Goal: Information Seeking & Learning: Check status

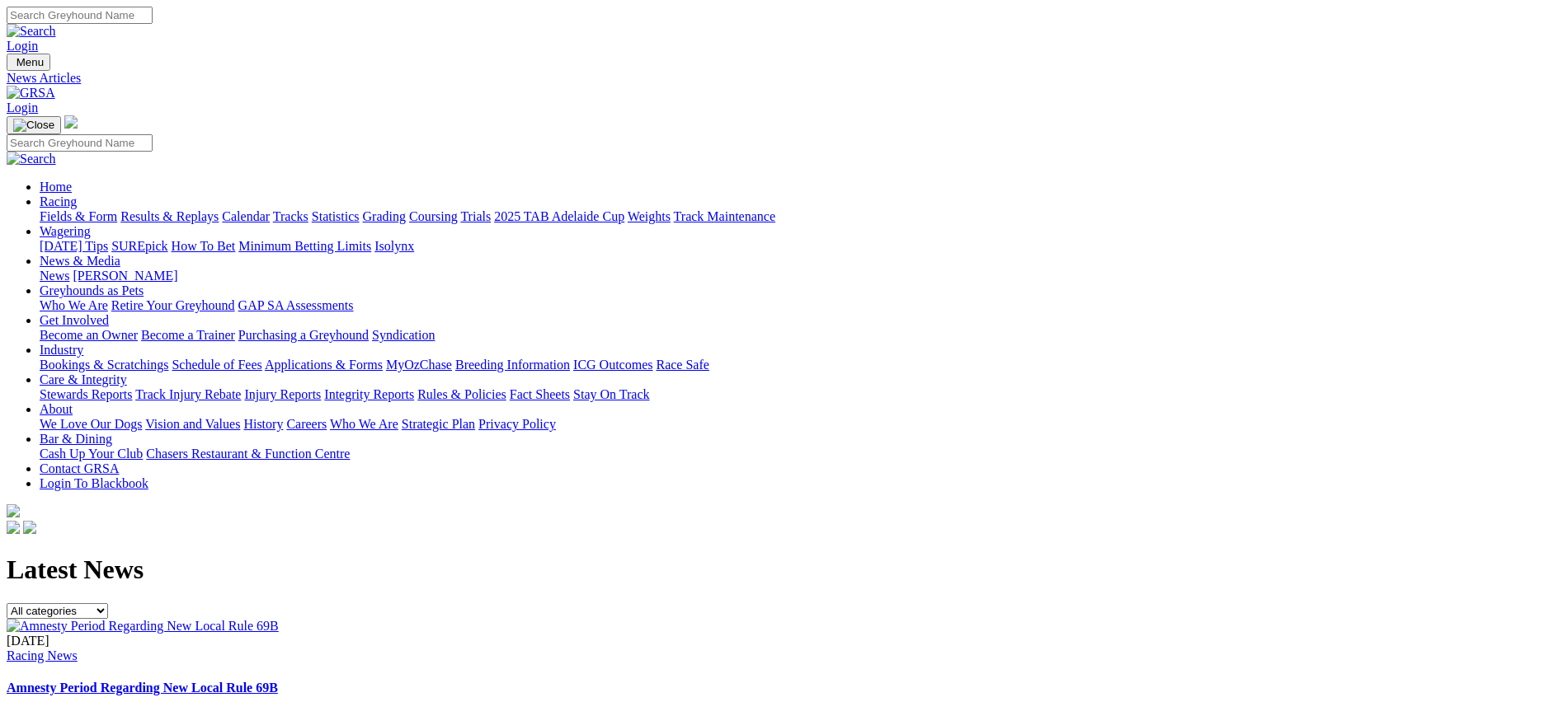
click at [55, 86] on img at bounding box center [31, 93] width 48 height 15
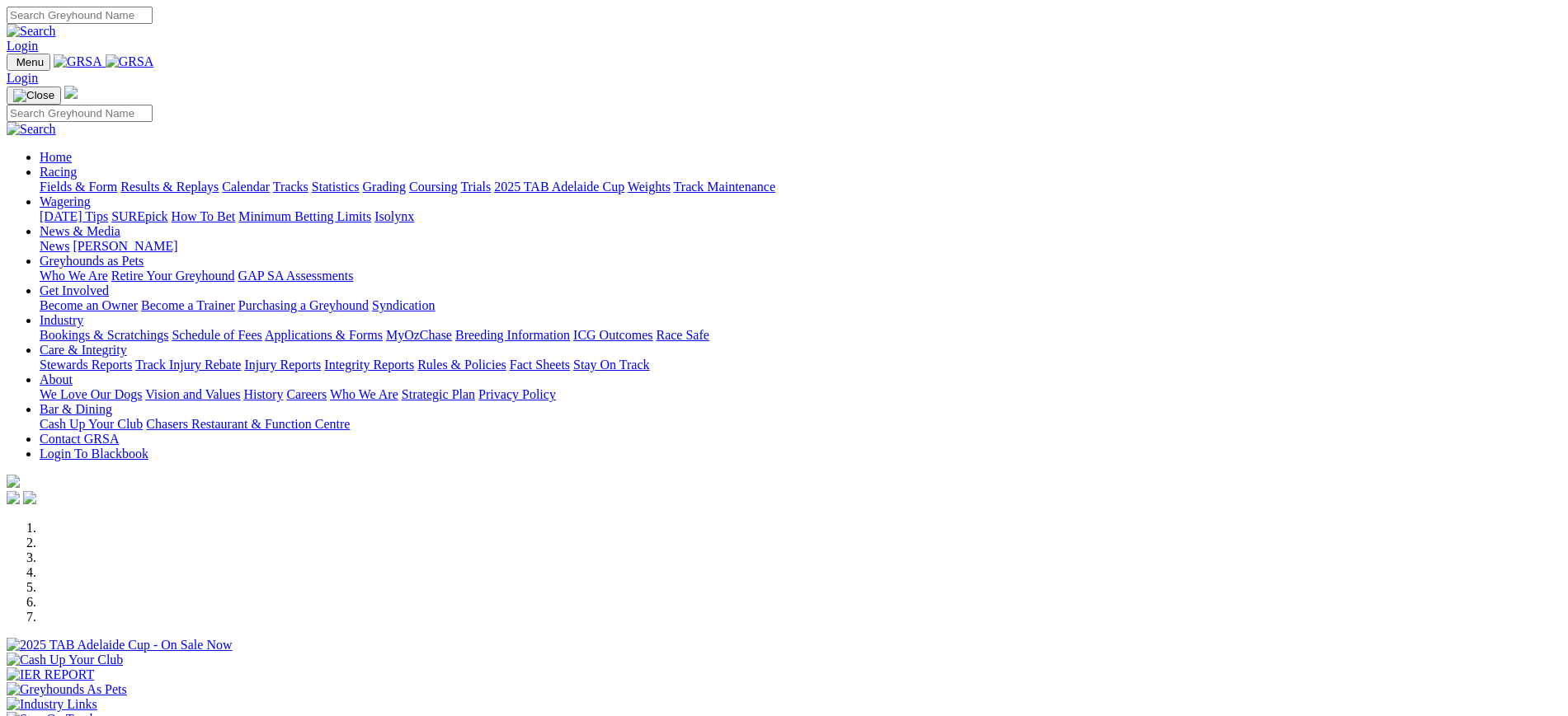
click at [69, 239] on link "News" at bounding box center [54, 246] width 30 height 14
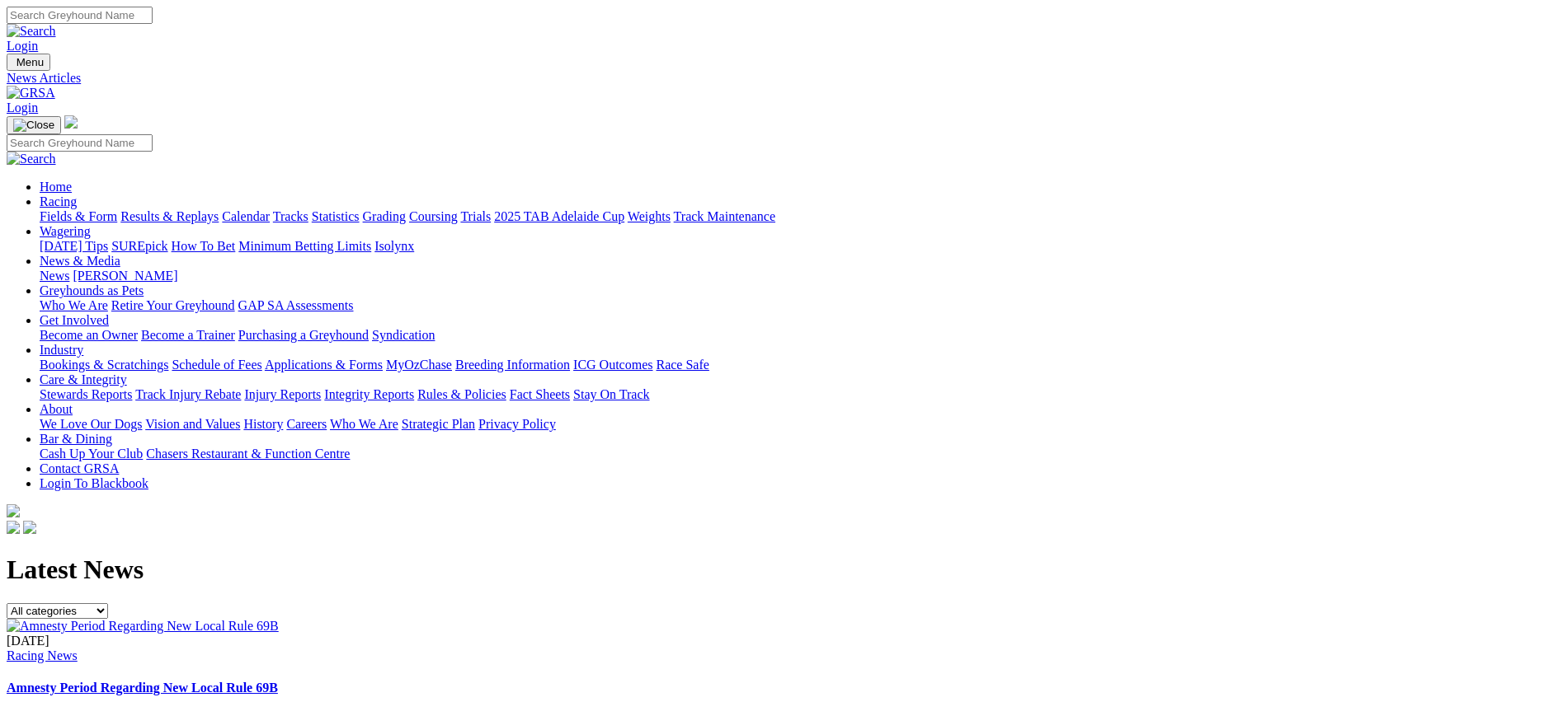
click at [279, 619] on img at bounding box center [143, 627] width 272 height 15
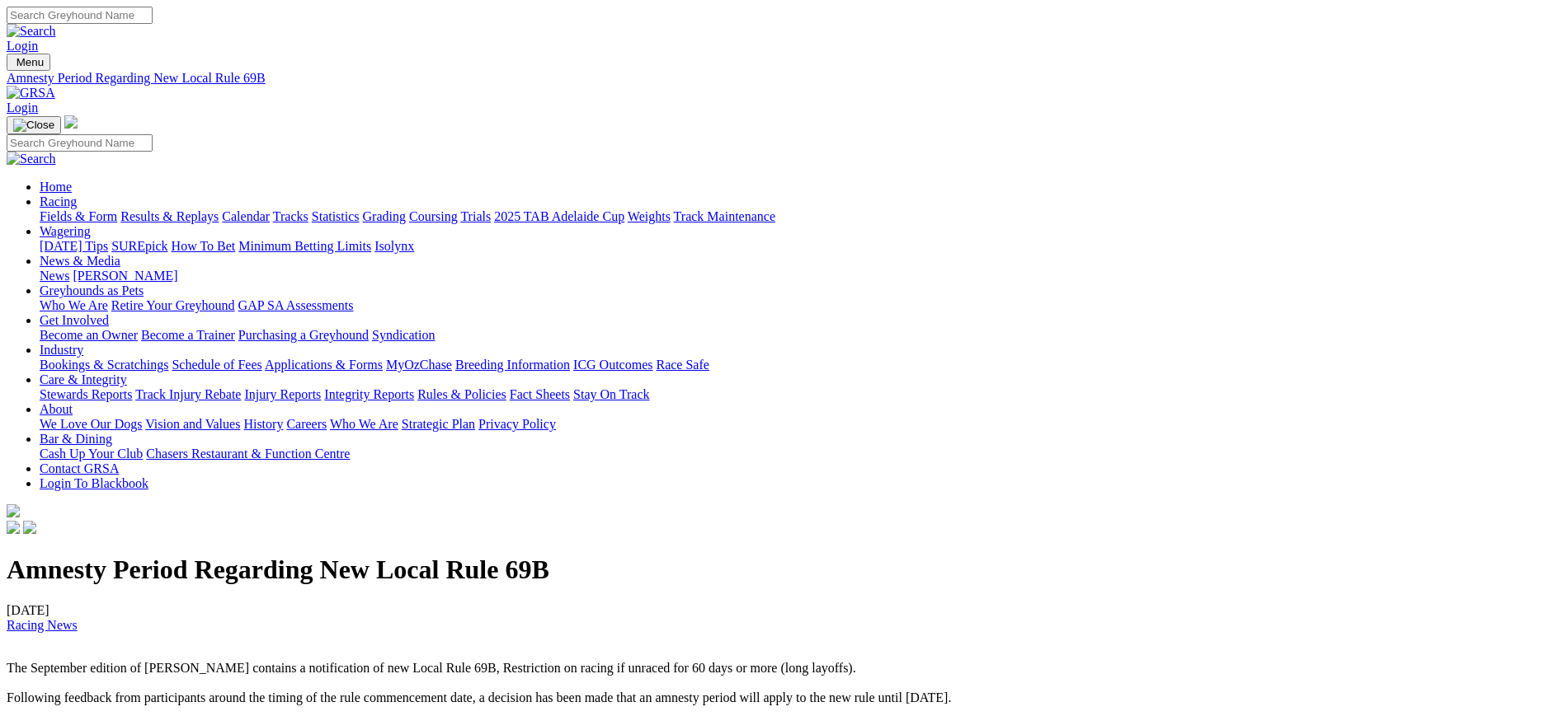
click at [55, 86] on img at bounding box center [31, 93] width 48 height 15
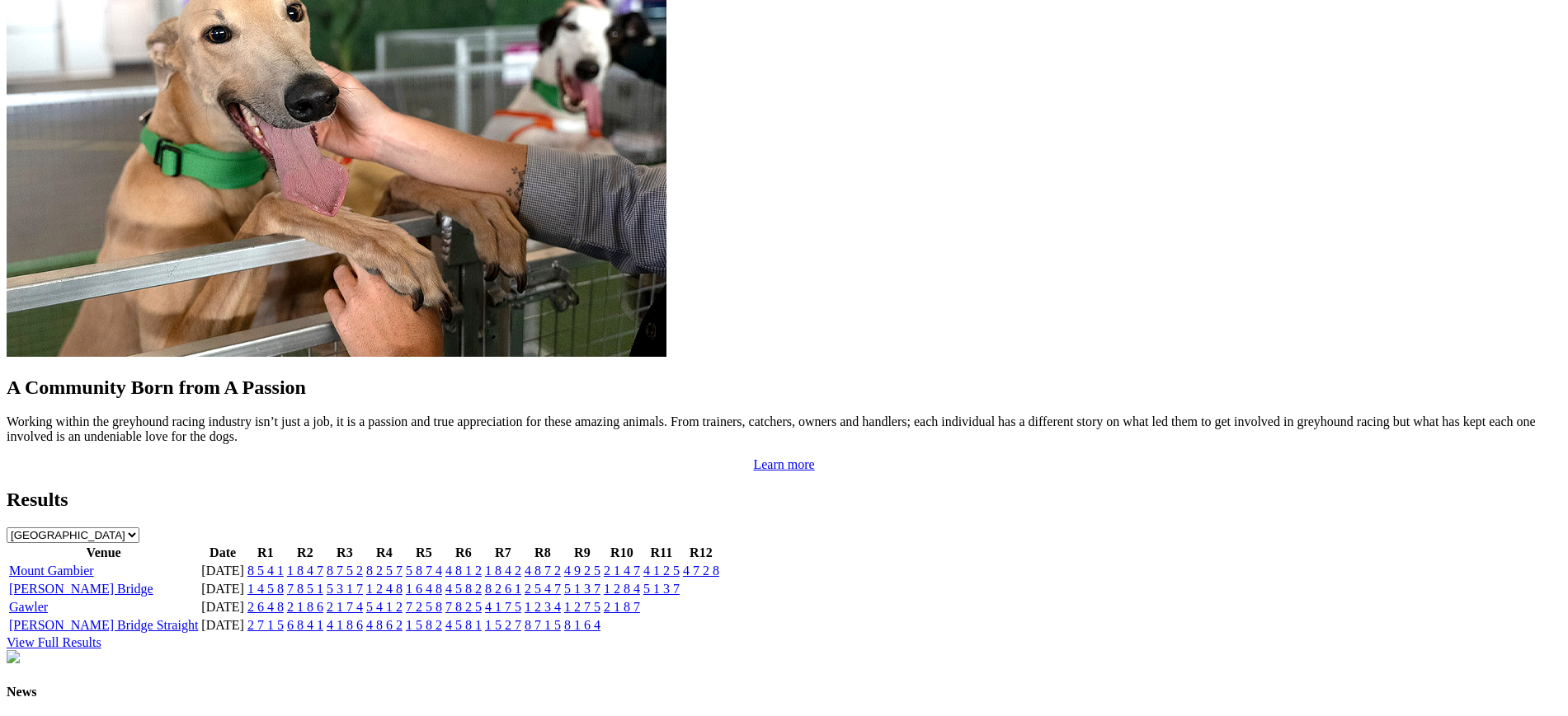
scroll to position [1455, 0]
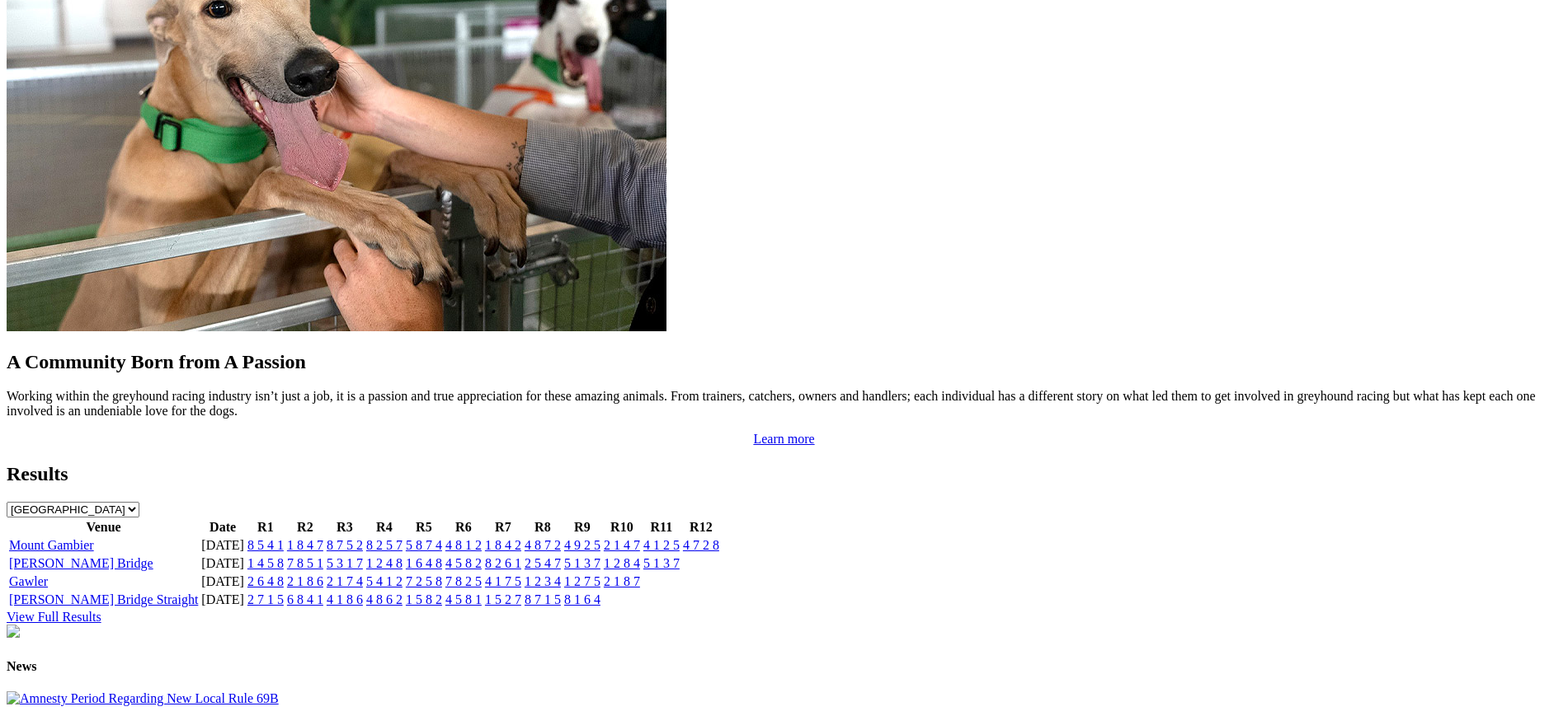
click at [284, 556] on link "1 4 5 8" at bounding box center [266, 563] width 37 height 14
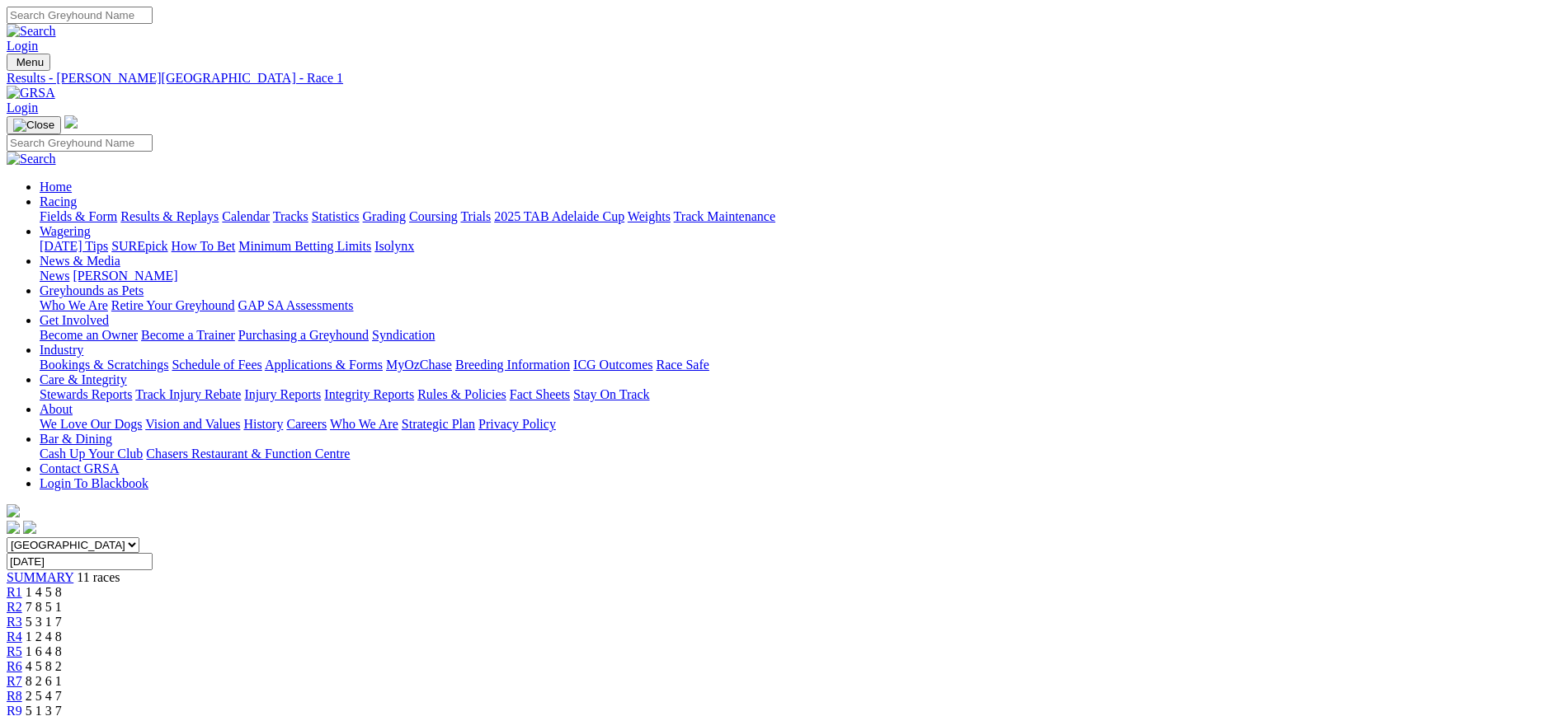
click at [1082, 703] on div "R9 5 1 3 7" at bounding box center [784, 711] width 1555 height 15
click at [518, 600] on div "R2 7 8 5 1" at bounding box center [784, 608] width 1555 height 15
click at [62, 615] on span "5 3 1 7" at bounding box center [44, 622] width 37 height 14
click at [23, 629] on span "R4" at bounding box center [14, 636] width 16 height 14
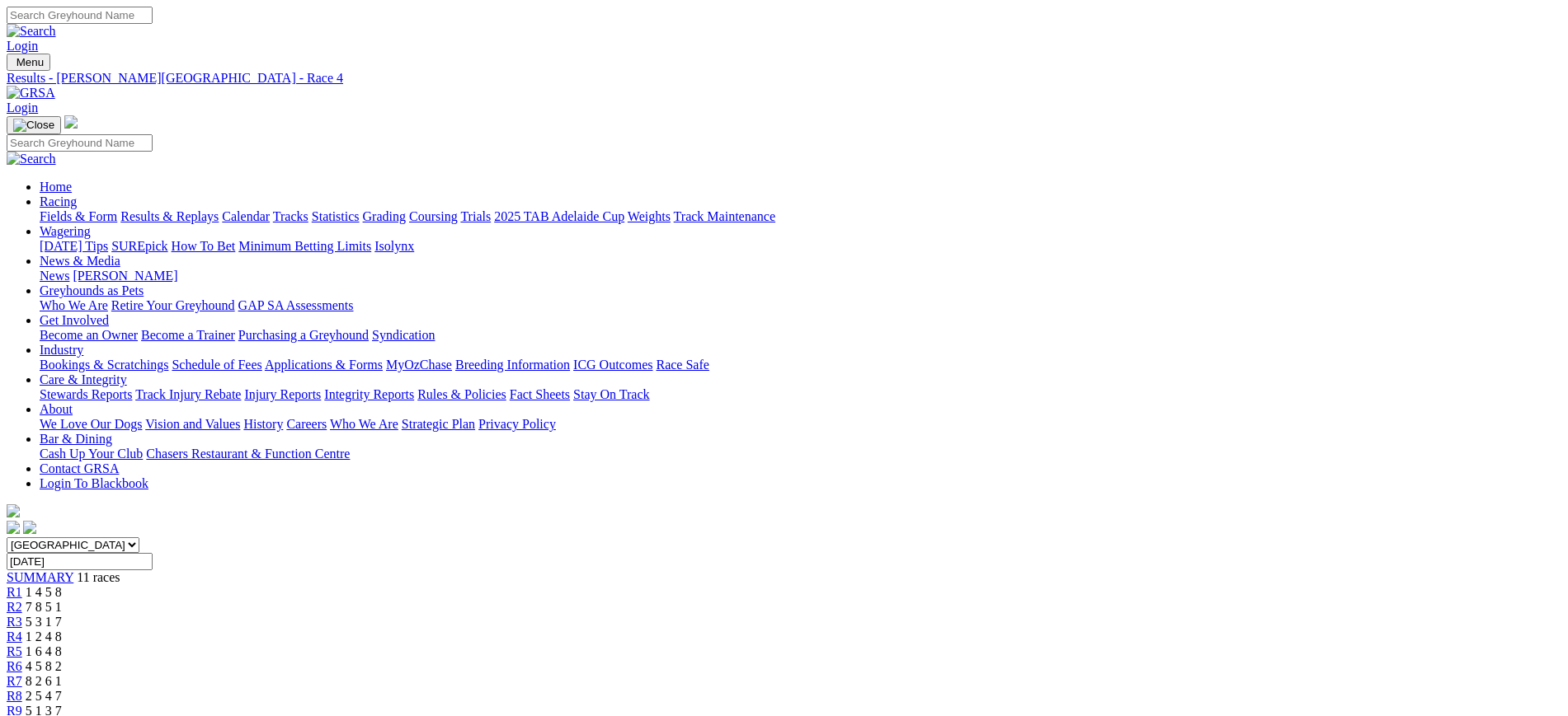
click at [23, 644] on span "R5" at bounding box center [14, 651] width 16 height 14
click at [843, 659] on div "R6 4 5 8 2" at bounding box center [784, 667] width 1555 height 15
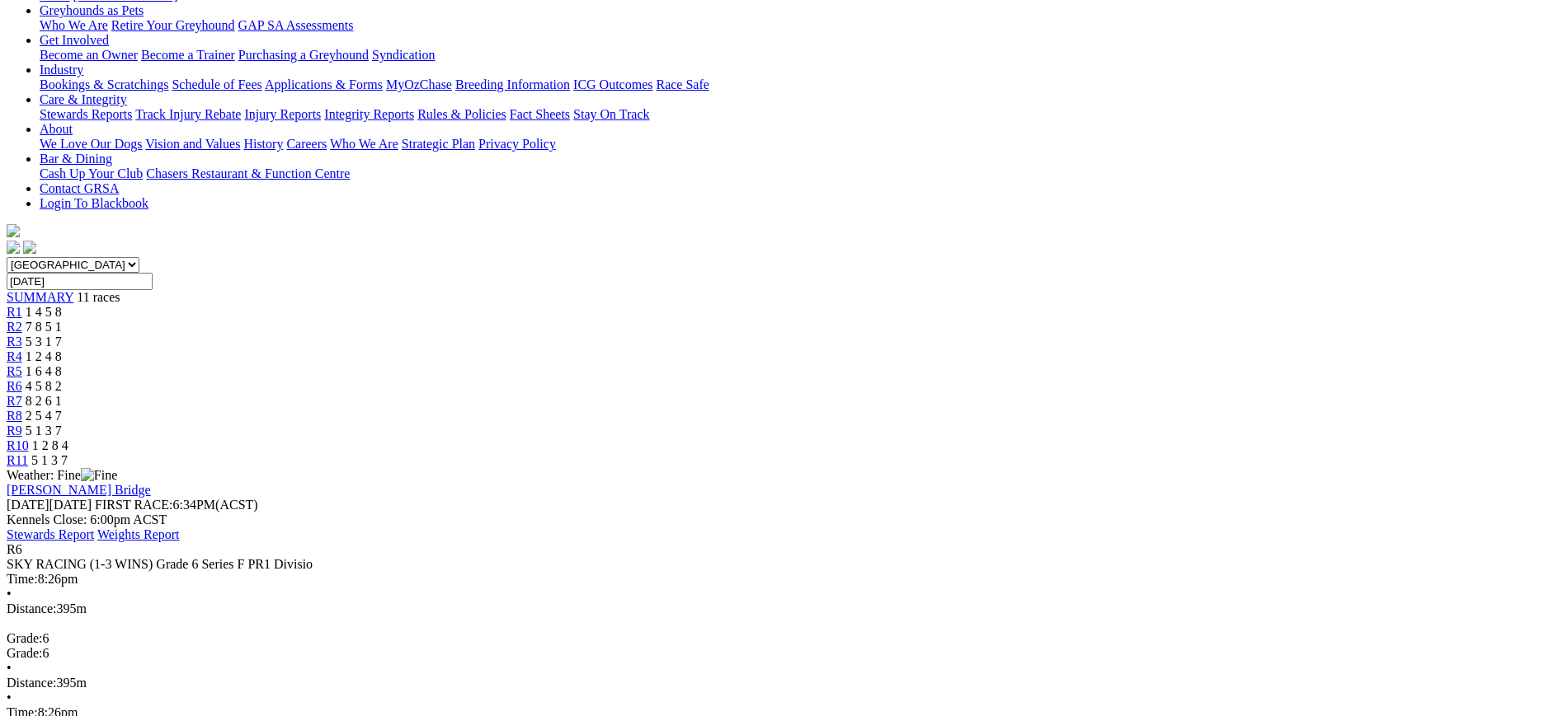
scroll to position [285, 0]
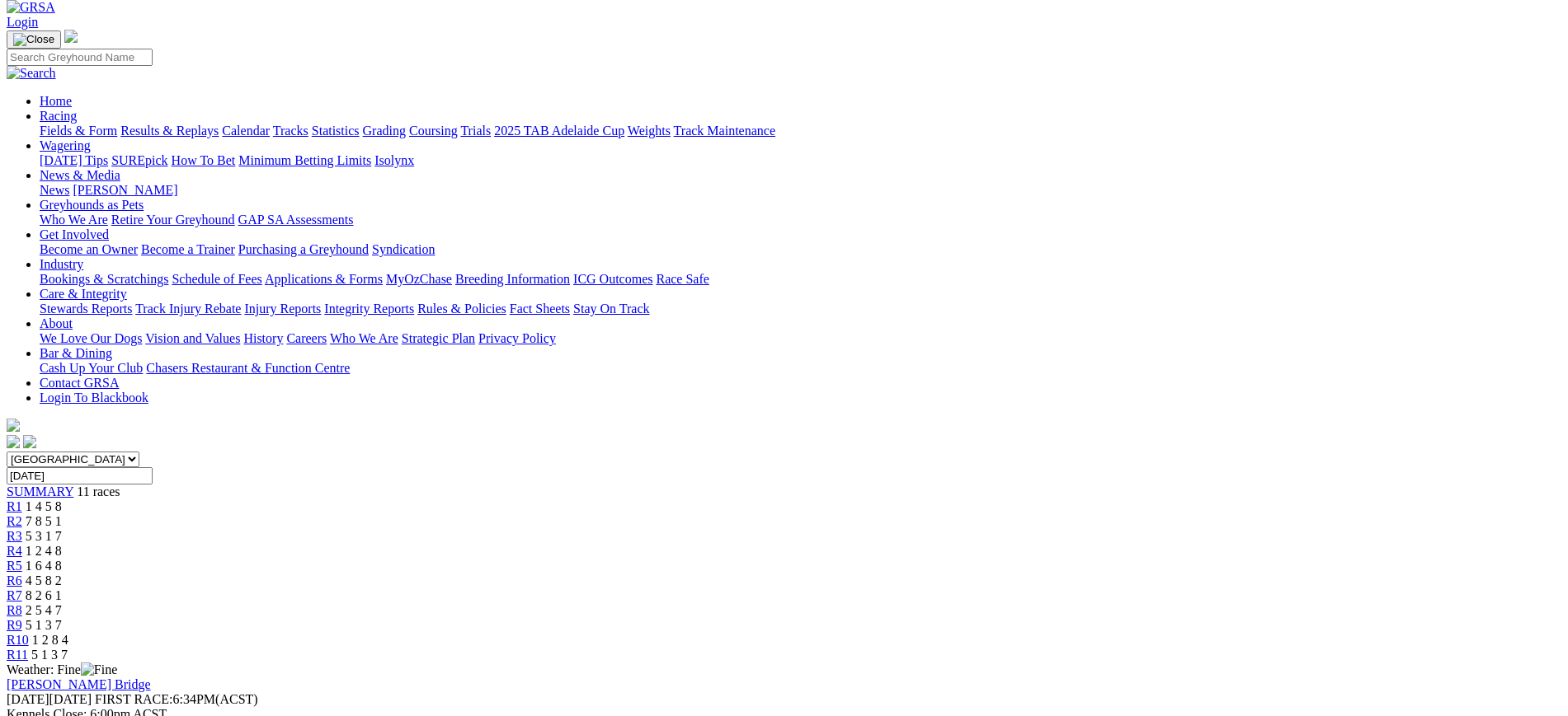
scroll to position [33, 0]
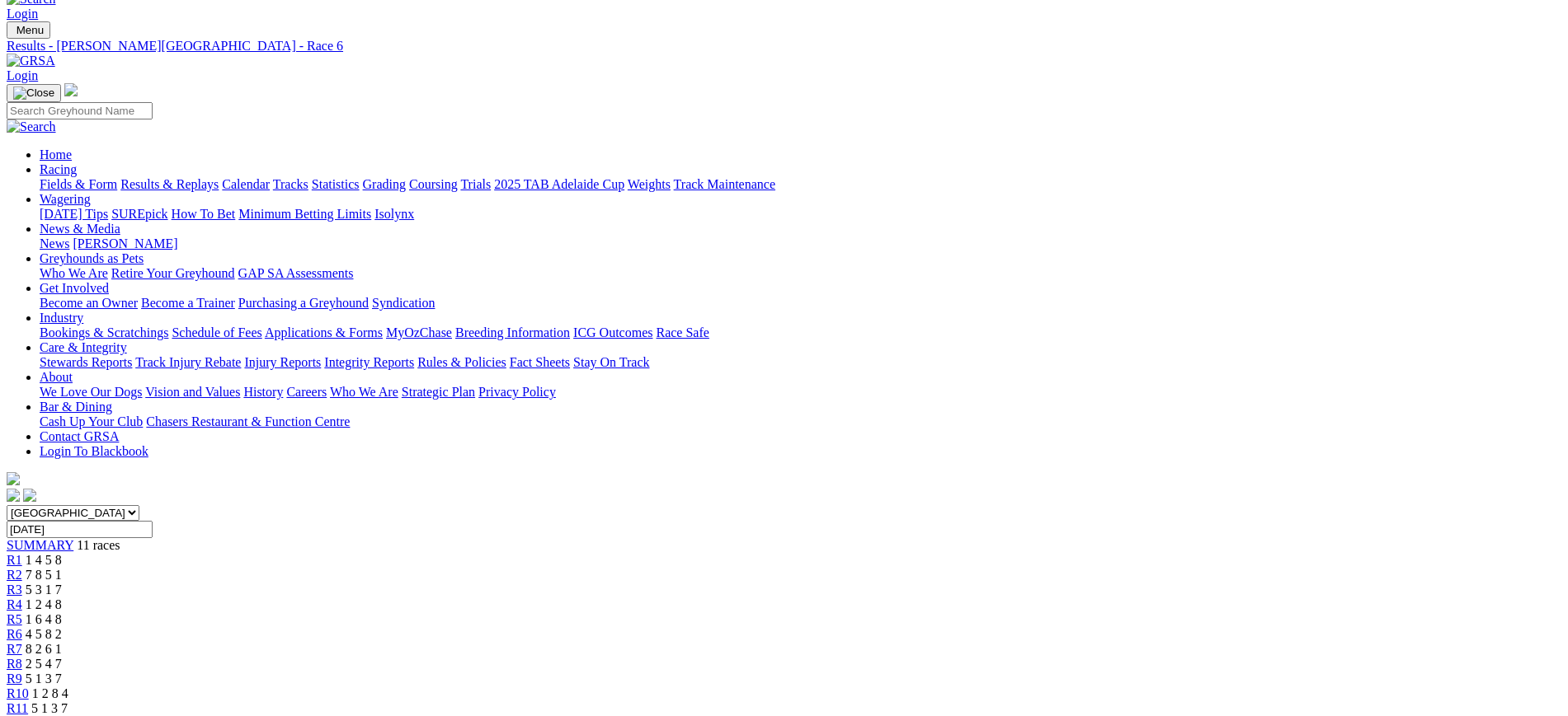
click at [23, 642] on span "R7" at bounding box center [14, 648] width 16 height 14
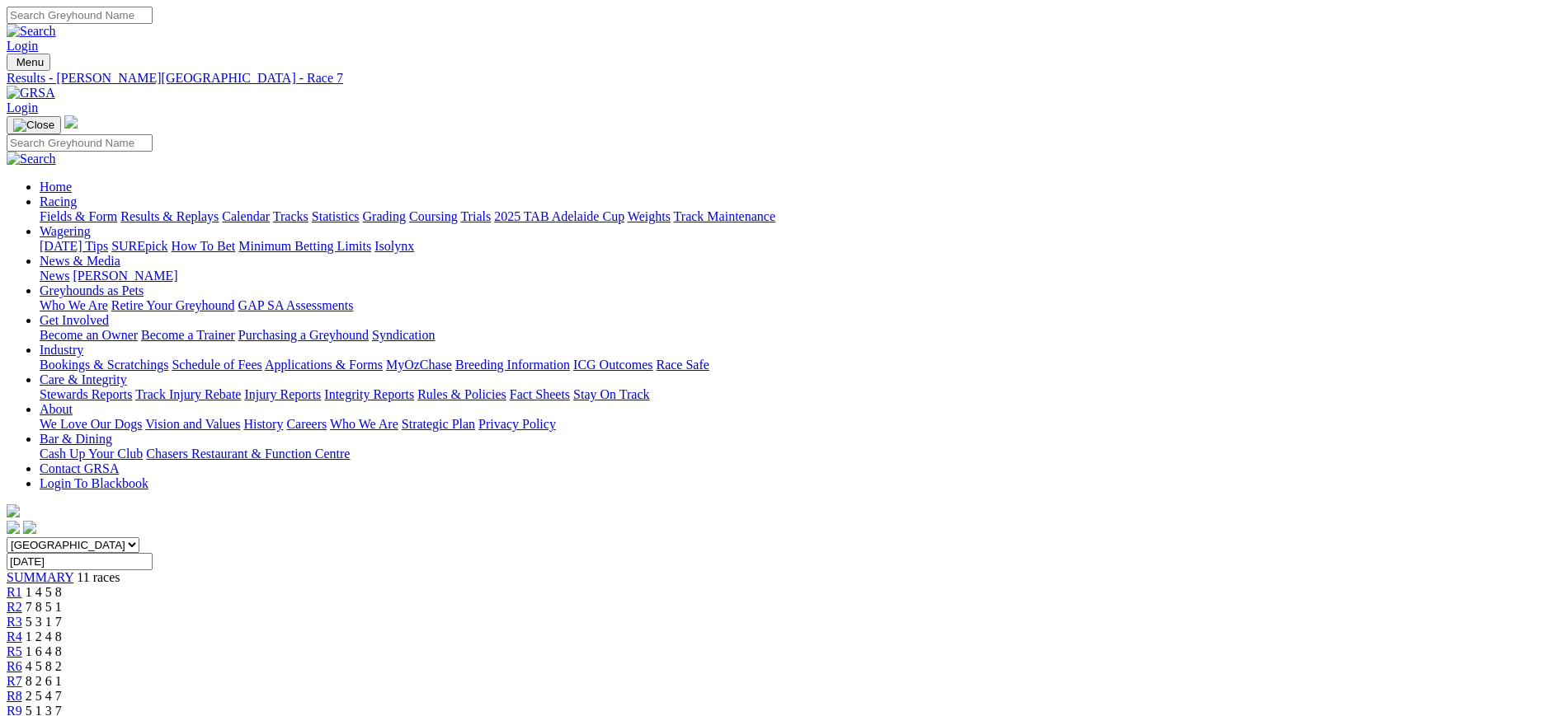
click at [132, 388] on link "Stewards Reports" at bounding box center [85, 394] width 93 height 14
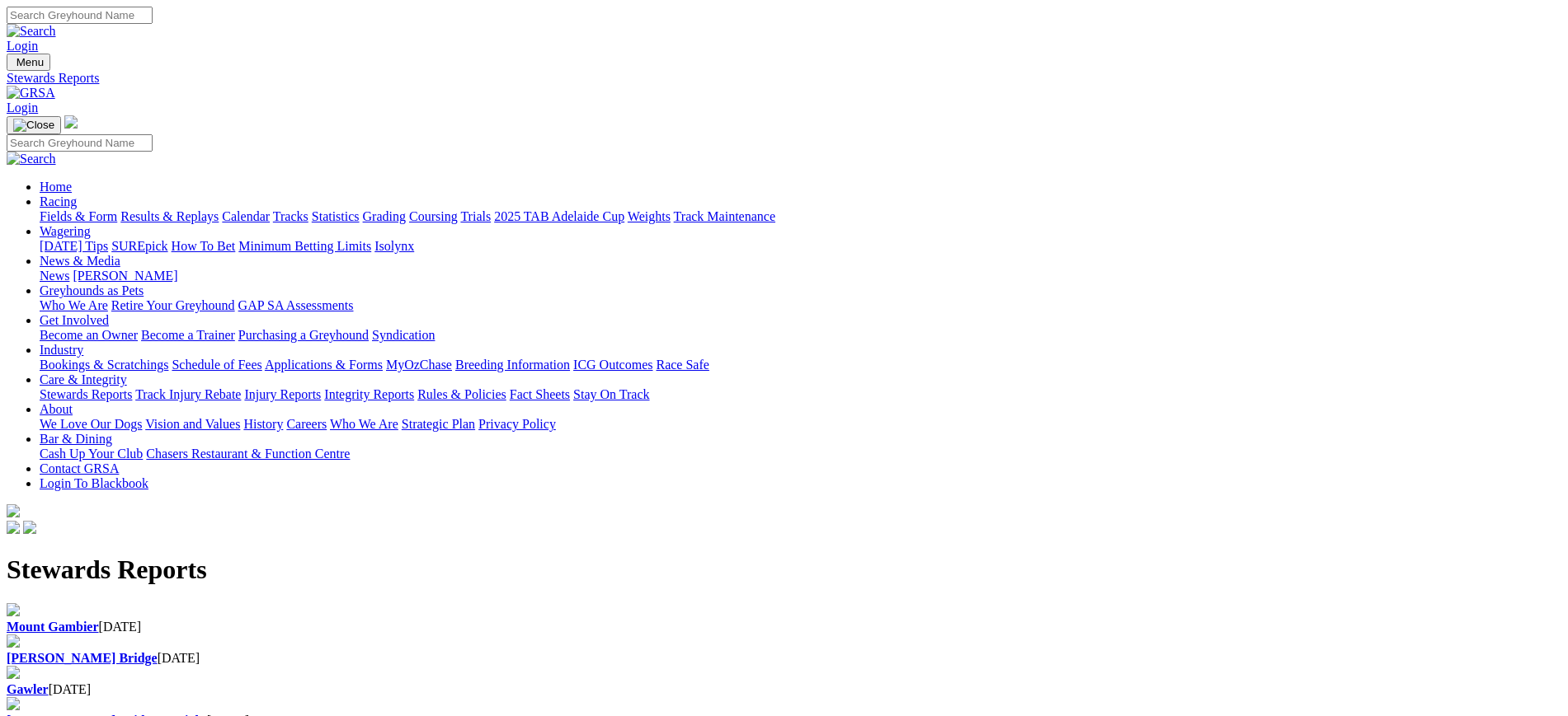
click at [158, 651] on b "[PERSON_NAME] Bridge" at bounding box center [82, 658] width 151 height 14
click at [652, 358] on link "ICG Outcomes" at bounding box center [612, 364] width 79 height 14
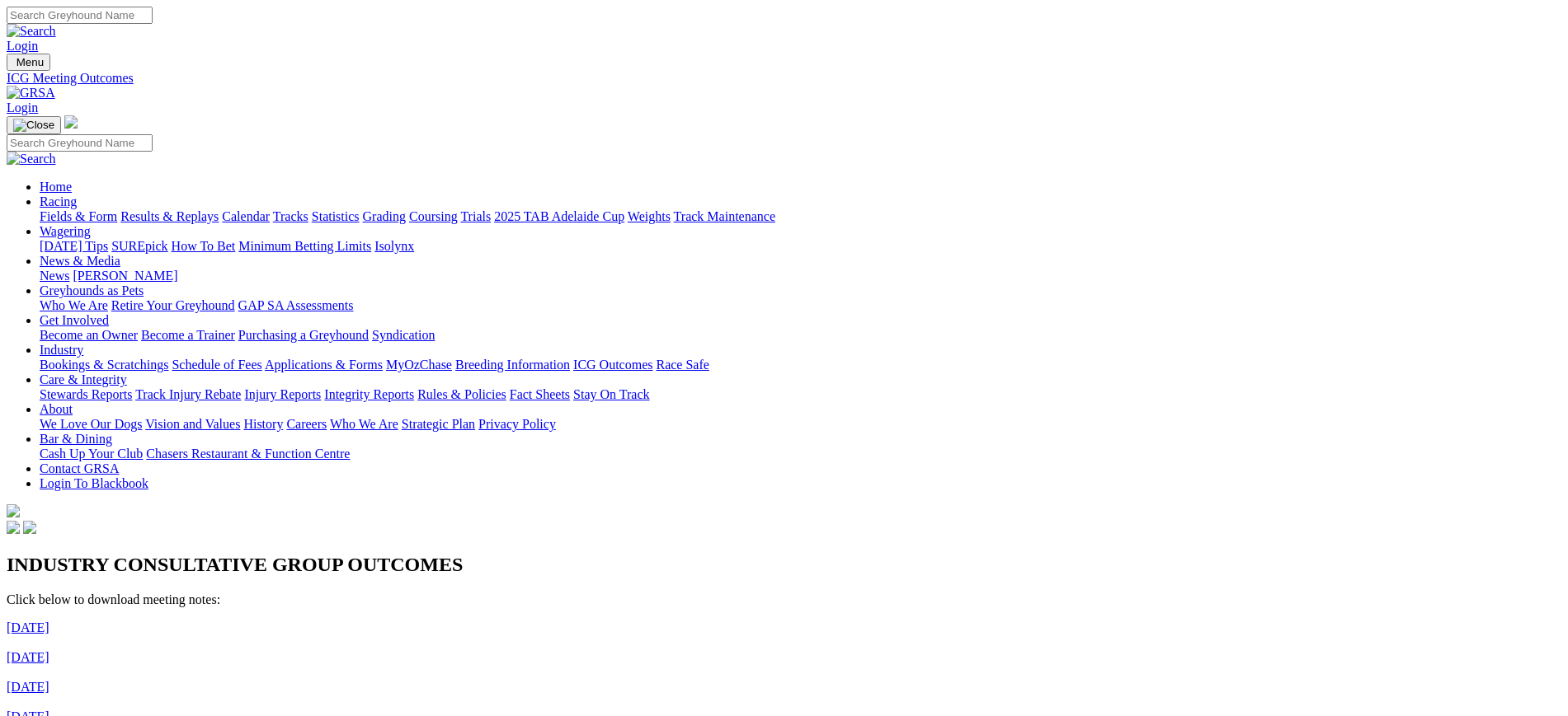
click at [405, 209] on link "Grading" at bounding box center [384, 216] width 43 height 14
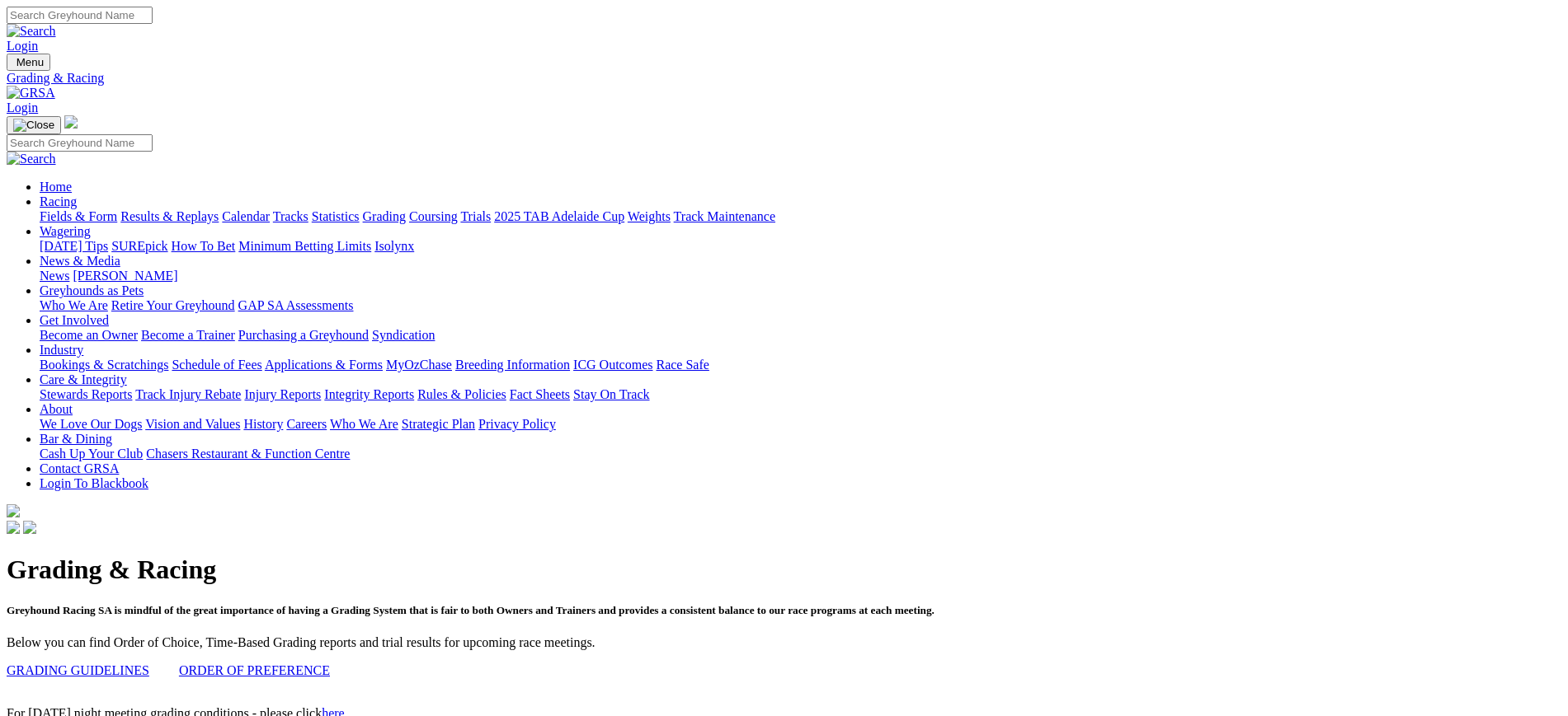
click at [55, 86] on img at bounding box center [31, 93] width 48 height 15
